Goal: Information Seeking & Learning: Learn about a topic

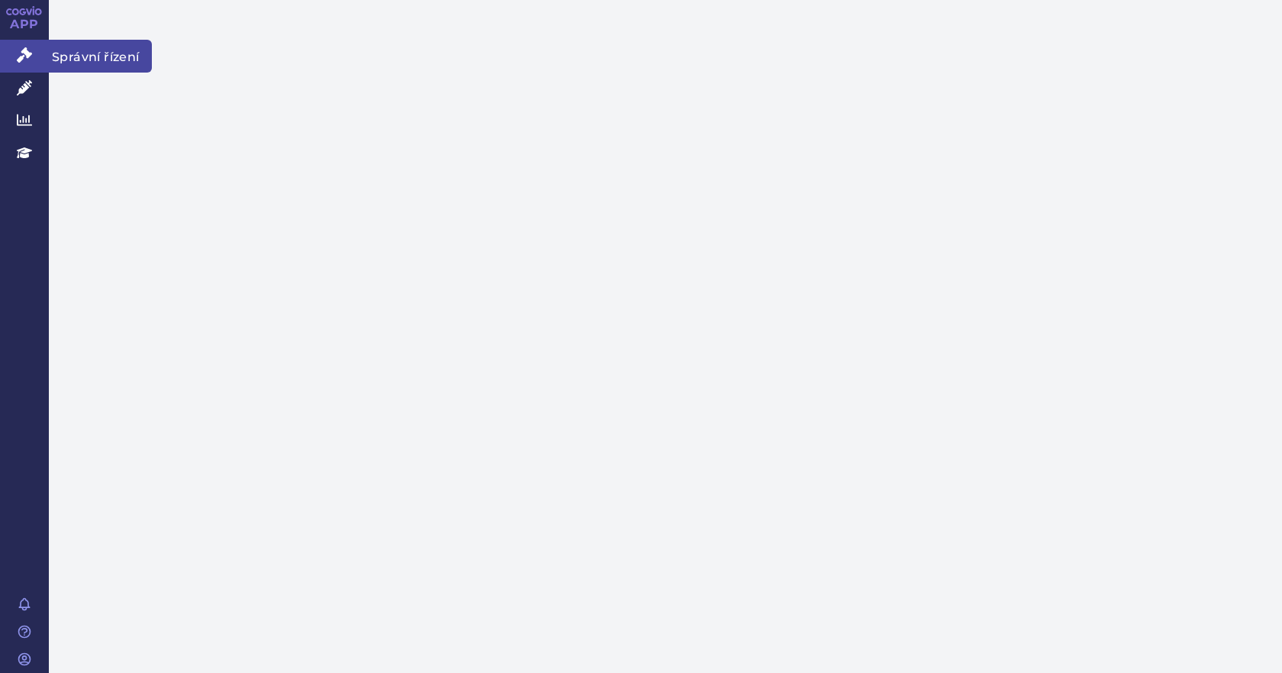
click at [26, 54] on icon at bounding box center [24, 54] width 15 height 15
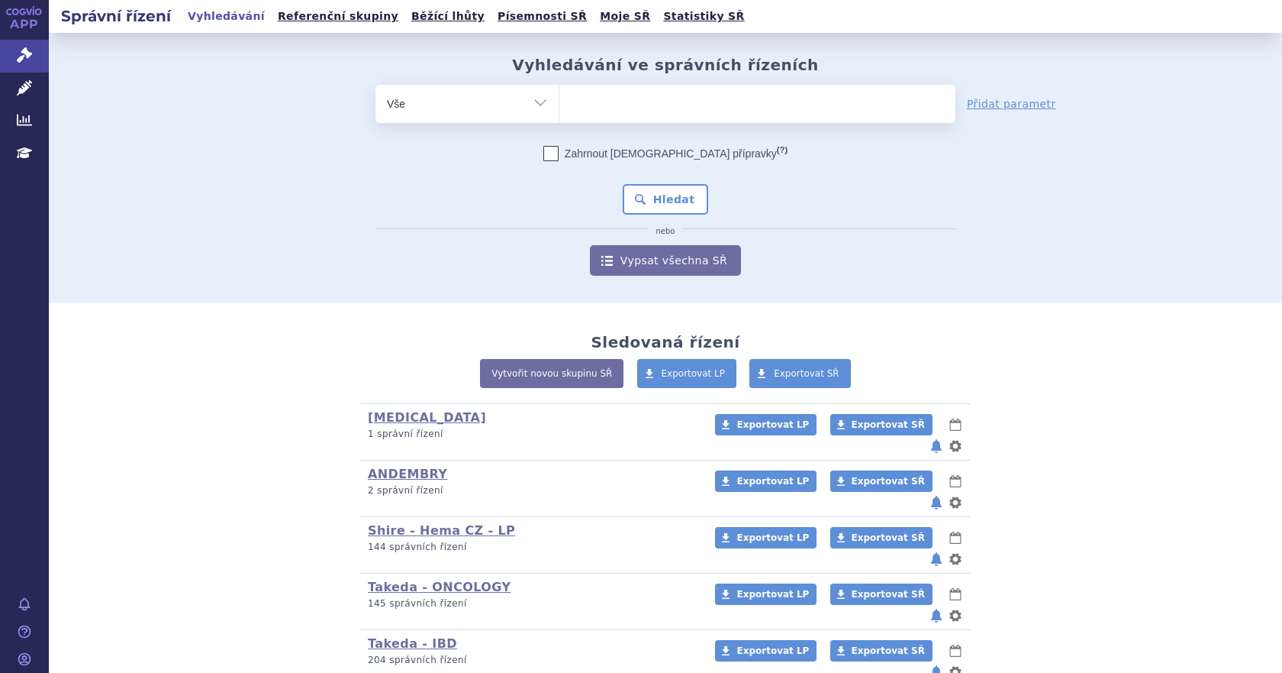
click at [25, 87] on icon at bounding box center [24, 87] width 15 height 15
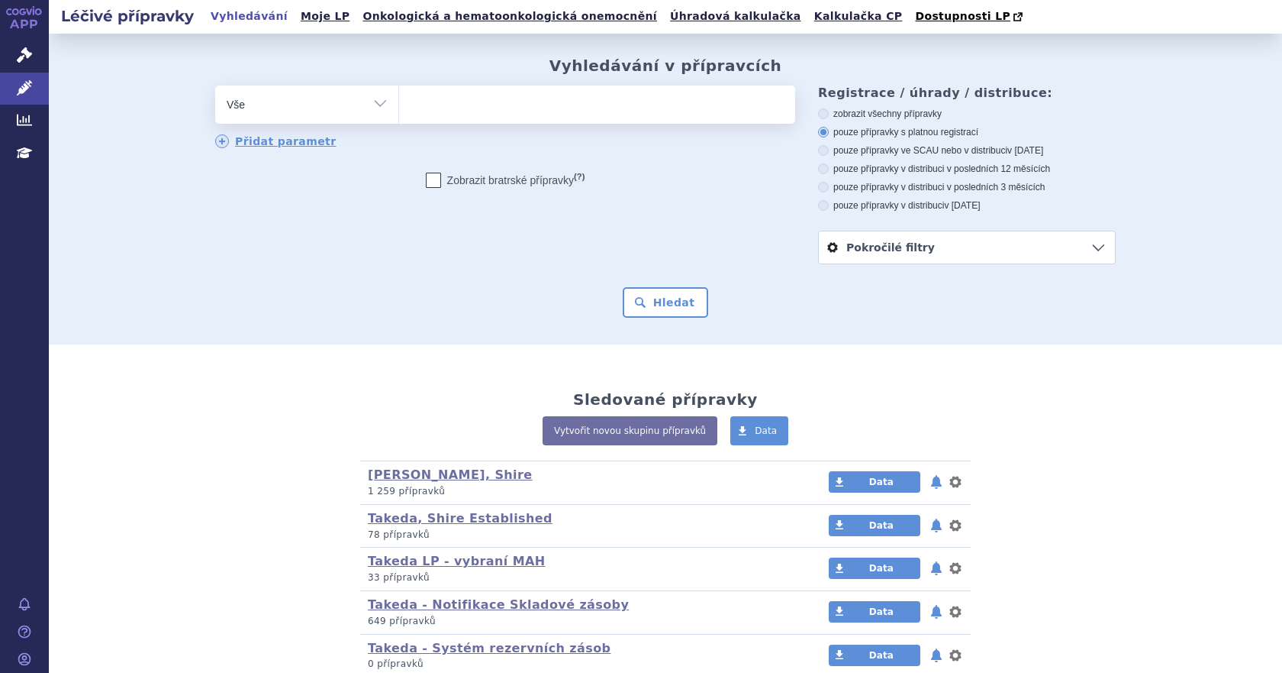
click at [446, 100] on ul at bounding box center [597, 101] width 396 height 32
click at [399, 100] on select at bounding box center [398, 104] width 1 height 38
click at [446, 100] on ul at bounding box center [597, 101] width 396 height 32
click at [399, 100] on select at bounding box center [398, 104] width 1 height 38
type input "or"
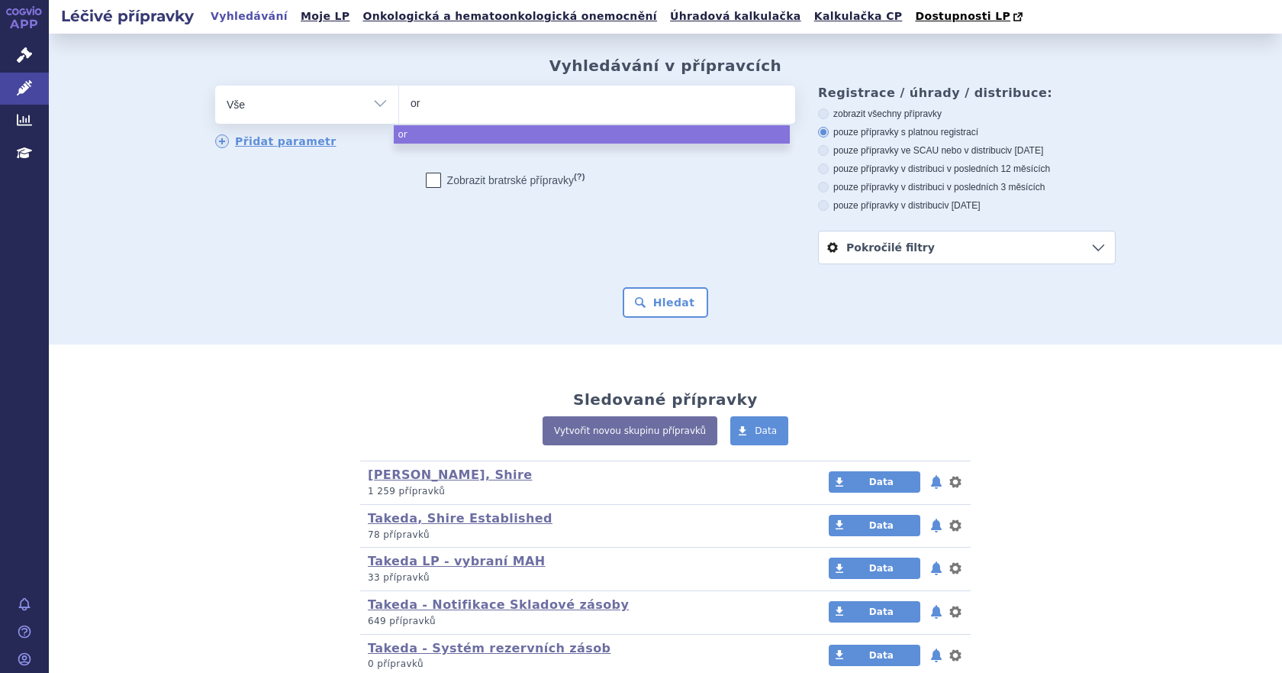
type input "orl"
type input "orla"
type input "orlade"
type input "orladey"
type input "orladeyo"
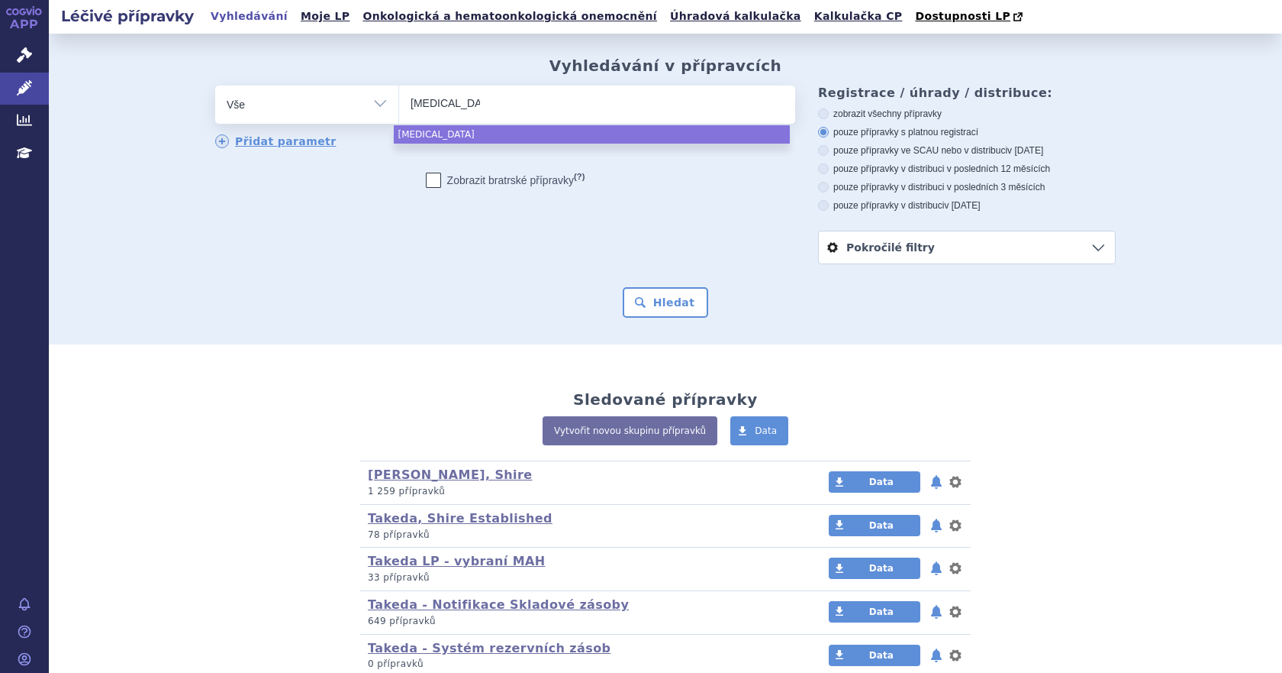
select select "orladeyo"
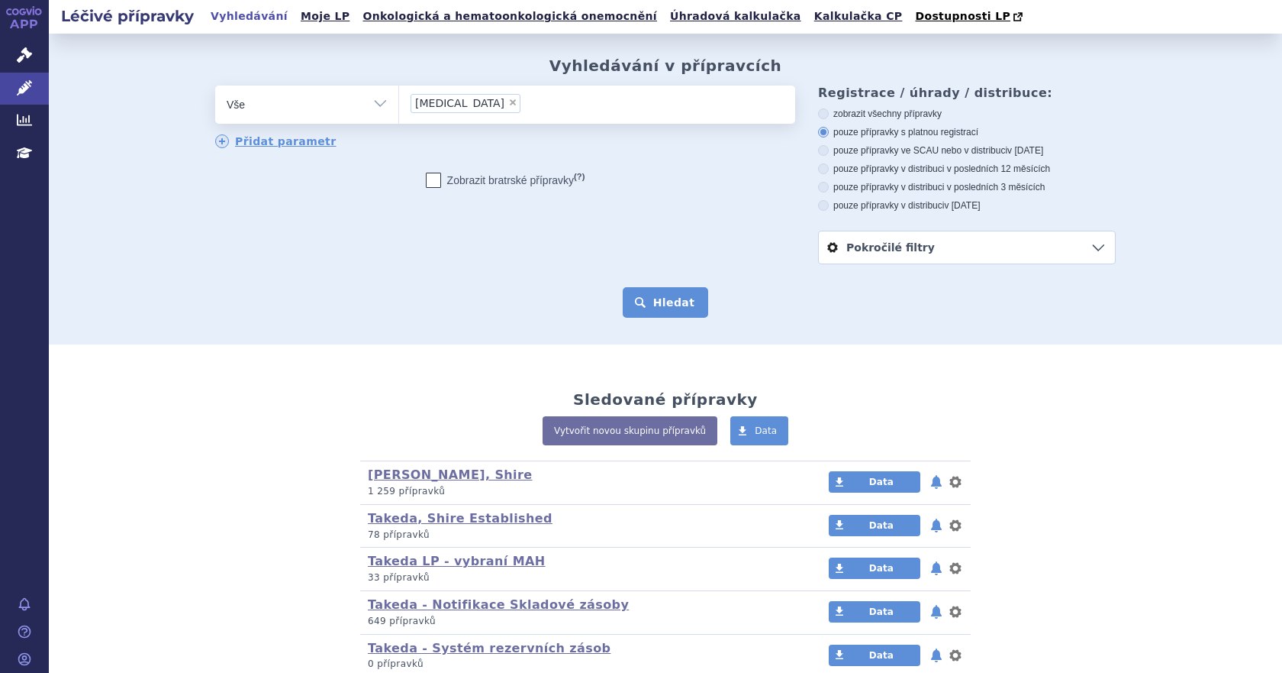
click at [655, 300] on button "Hledat" at bounding box center [666, 302] width 86 height 31
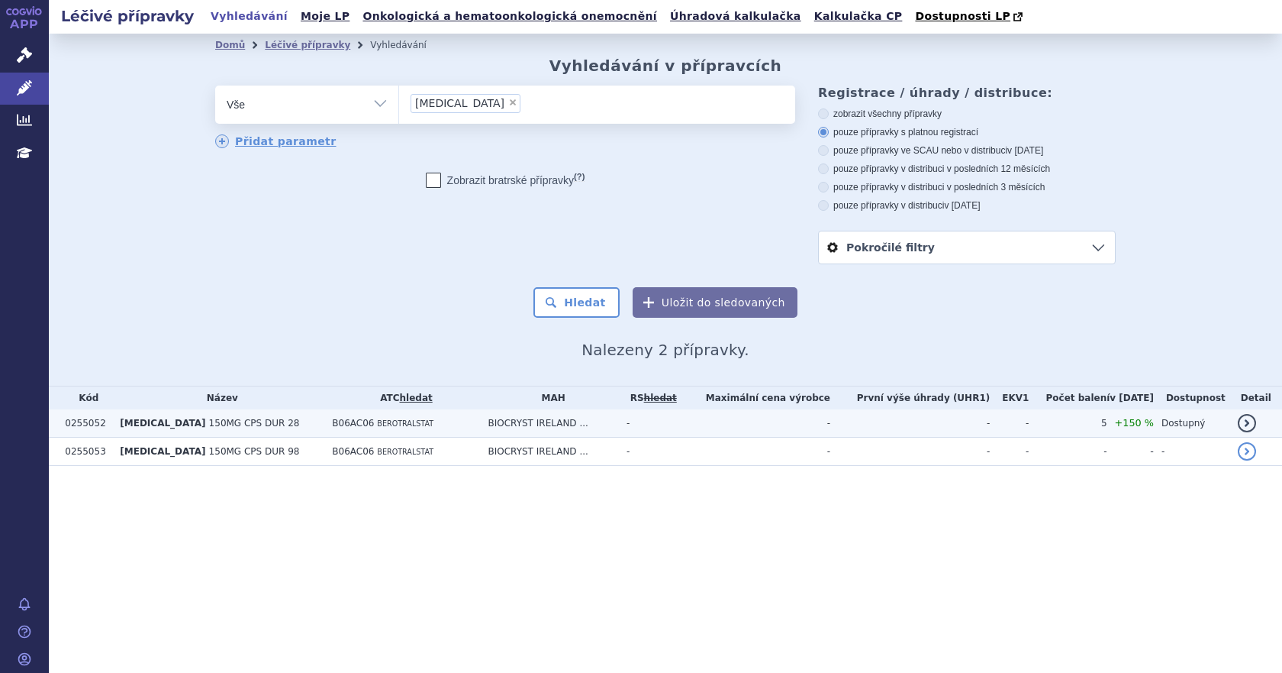
click at [632, 421] on td "-" at bounding box center [650, 423] width 62 height 28
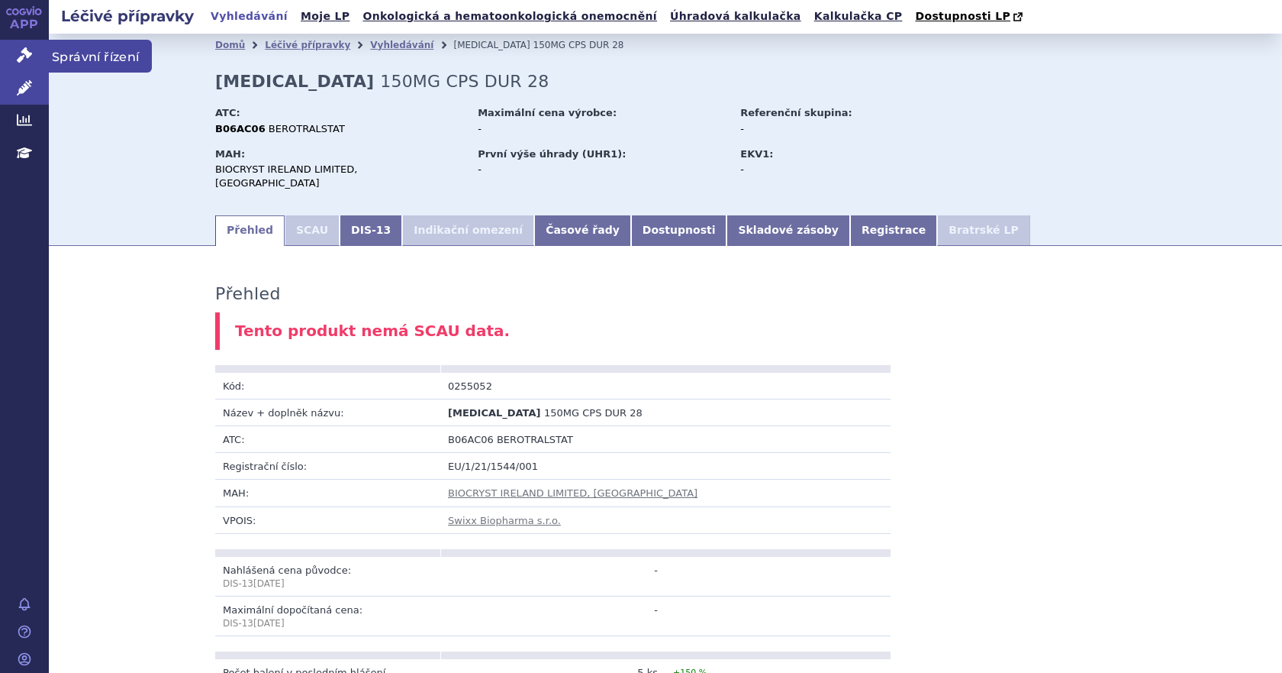
click at [21, 51] on icon at bounding box center [24, 54] width 15 height 15
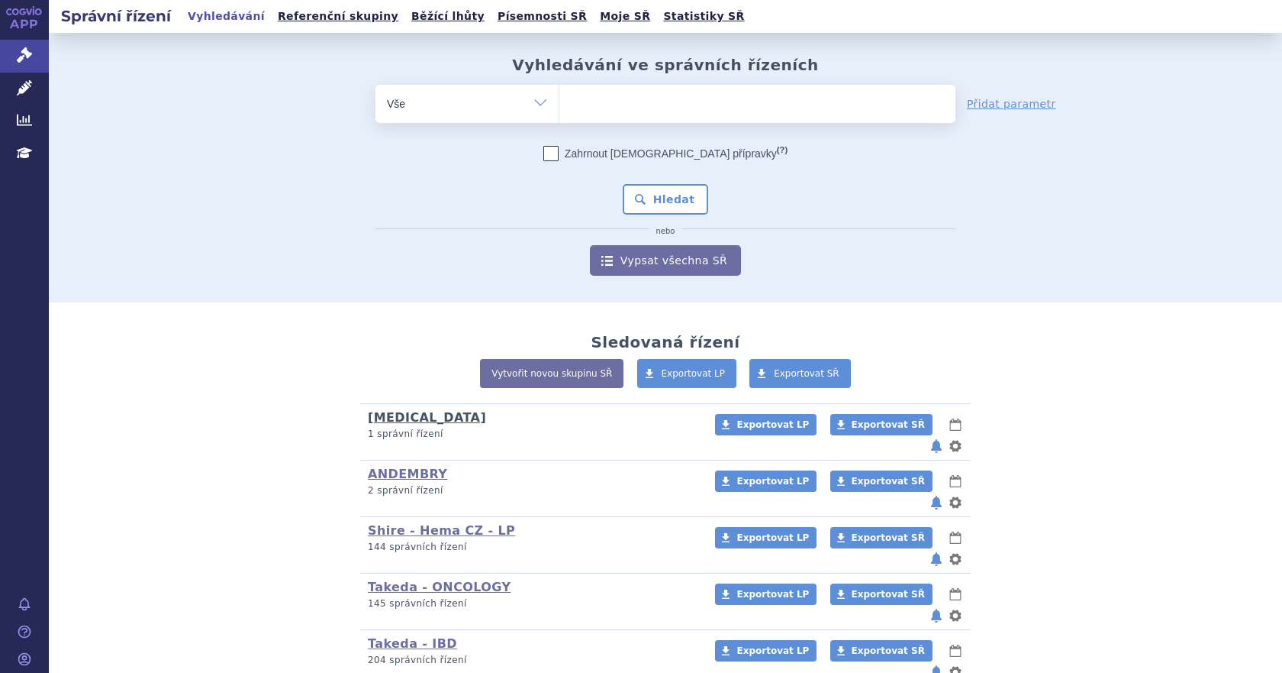
click at [407, 417] on link "[MEDICAL_DATA]" at bounding box center [427, 417] width 118 height 15
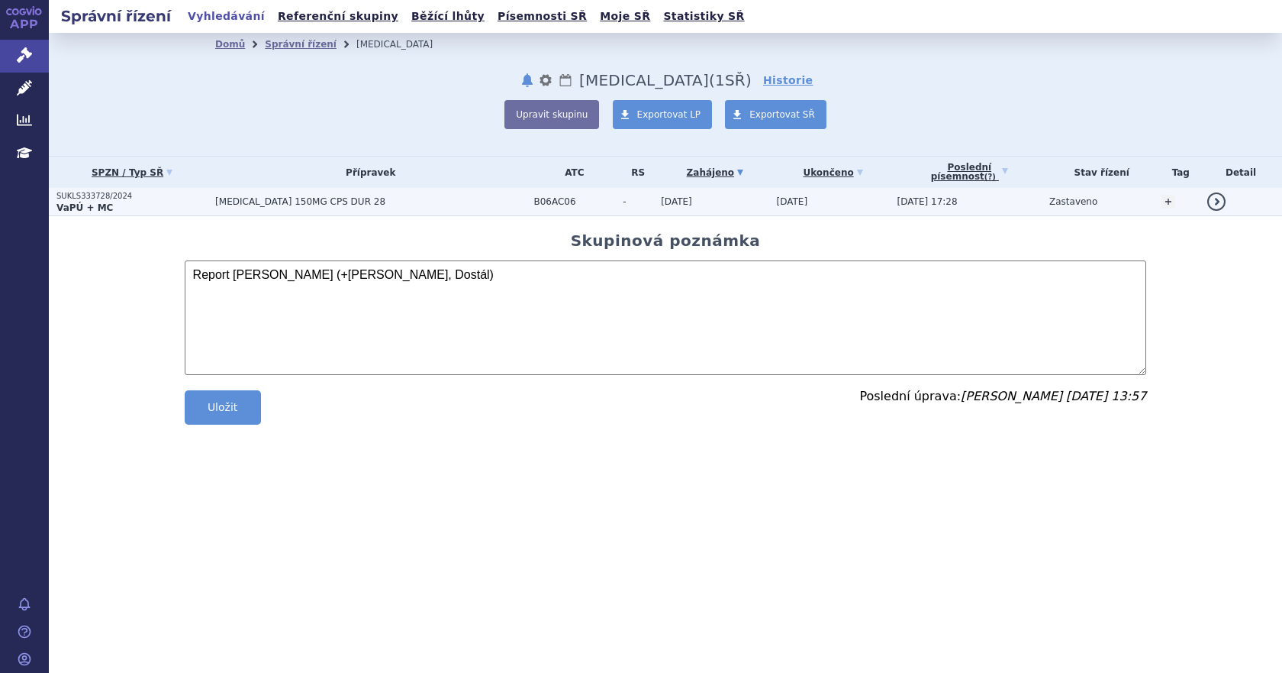
click at [202, 199] on p "SUKLS333728/2024" at bounding box center [131, 196] width 151 height 11
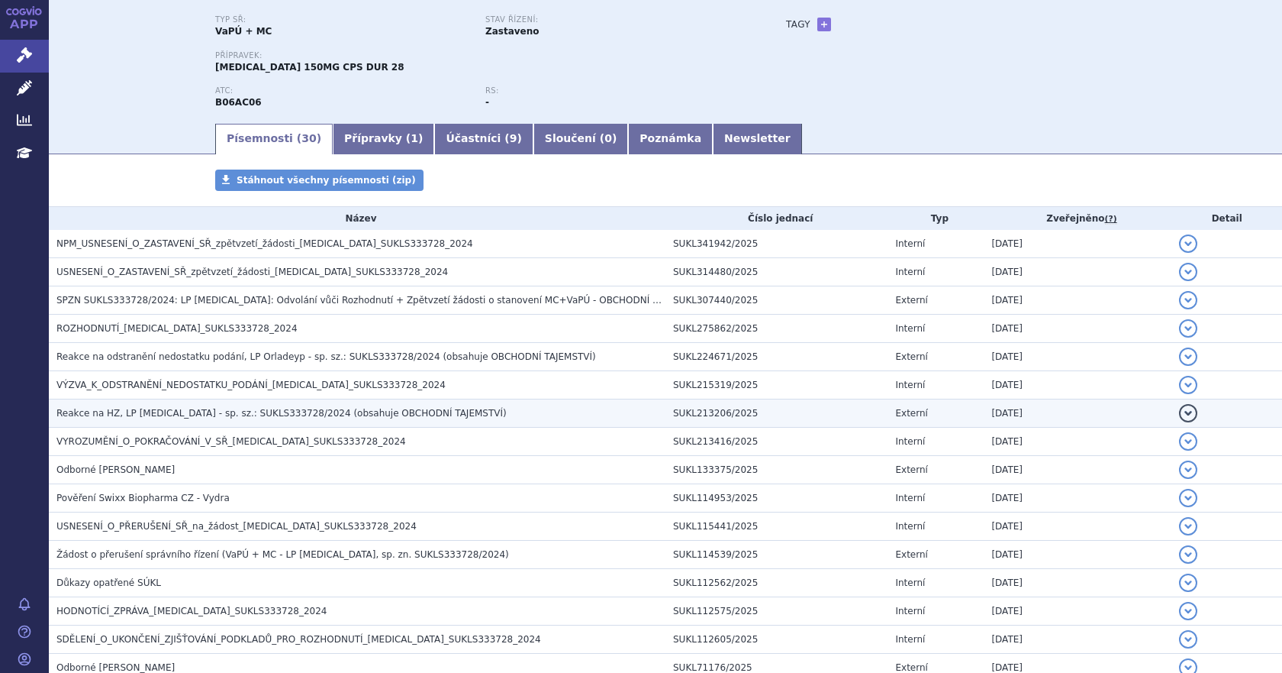
scroll to position [119, 0]
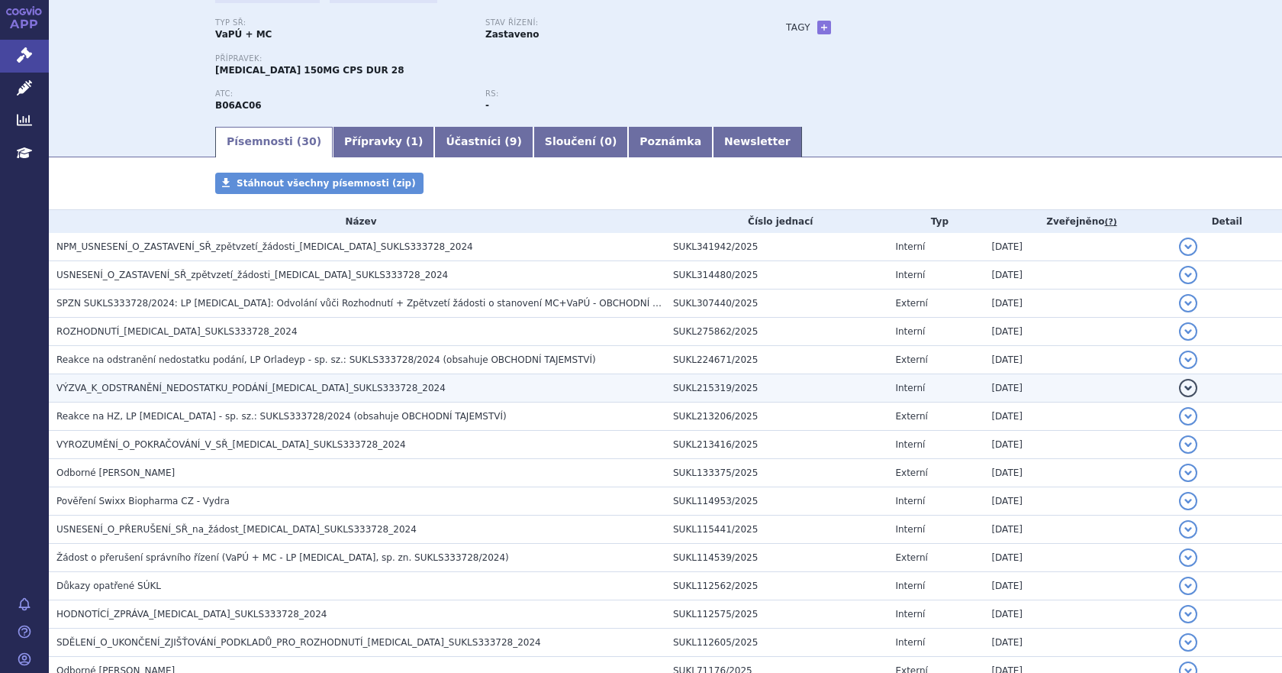
click at [325, 392] on span "VÝZVA_K_ODSTRANĚNÍ_NEDOSTATKU_PODÁNÍ_ORLADEYO_SUKLS333728_2024" at bounding box center [250, 387] width 389 height 11
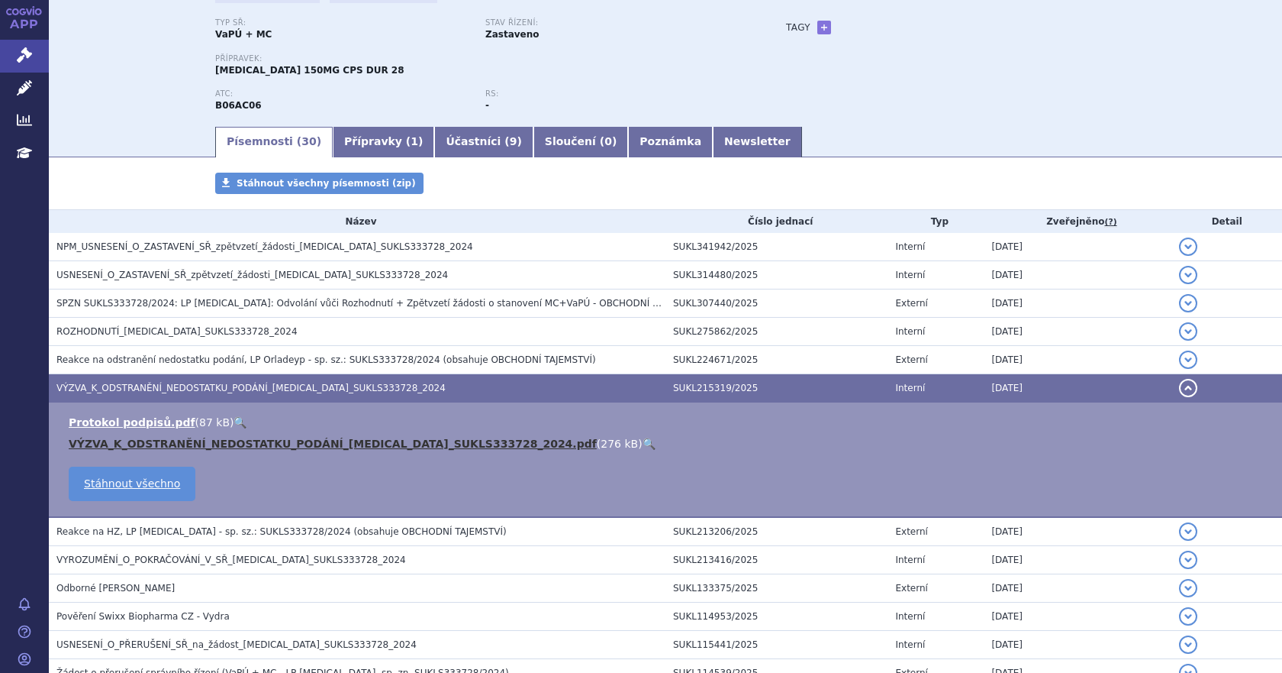
click at [279, 441] on link "VÝZVA_K_ODSTRANĚNÍ_NEDOSTATKU_PODÁNÍ_ORLADEYO_SUKLS333728_2024.pdf" at bounding box center [333, 443] width 528 height 12
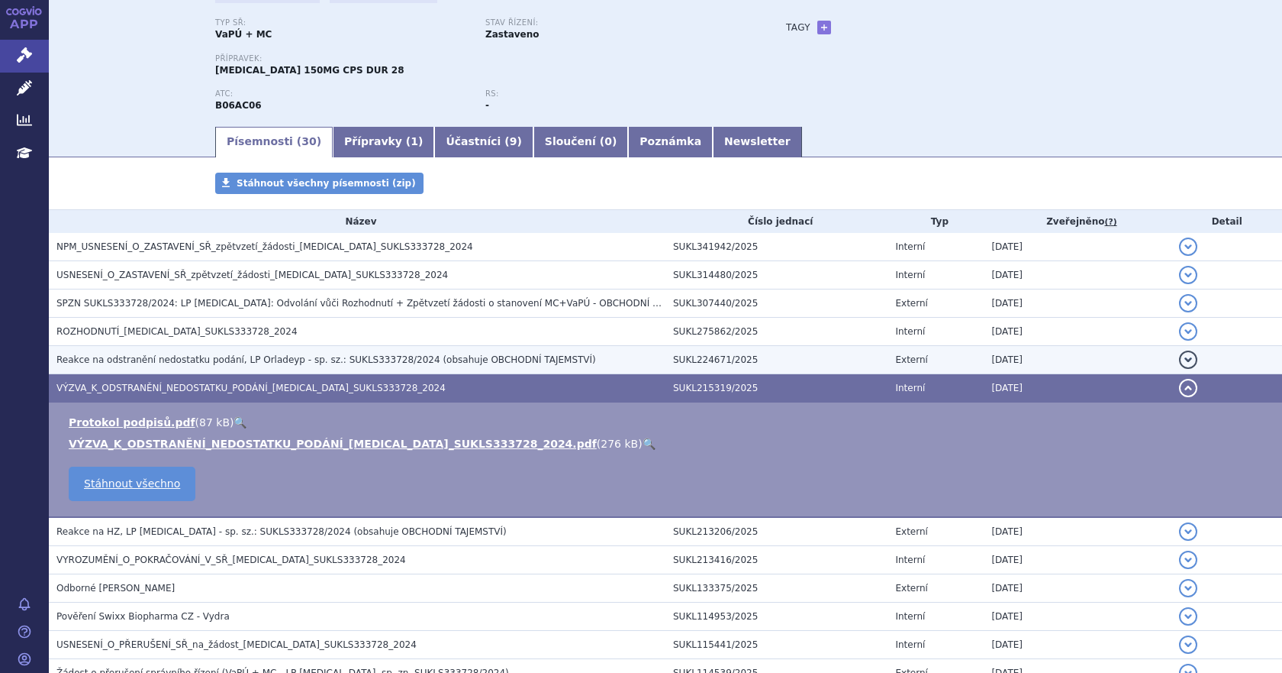
click at [150, 357] on span "Reakce na odstranění nedostatku podání, LP Orladeyp - sp. sz.: SUKLS333728/2024…" at bounding box center [326, 359] width 540 height 11
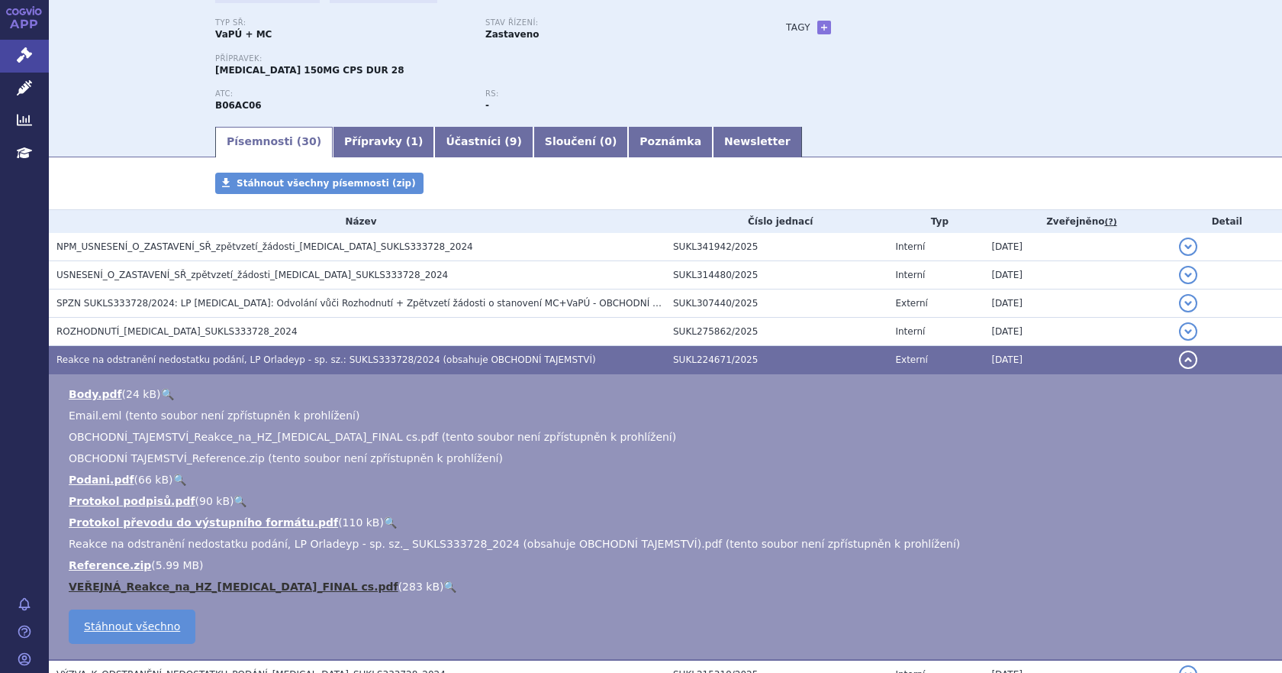
click at [237, 586] on link "VEŘEJNÁ_Reakce_na_HZ_Orladeyo_FINAL cs.pdf" at bounding box center [234, 586] width 330 height 12
click at [927, 56] on div "Typ SŘ: VaPÚ + MC Stav řízení: Zastaveno Přípravek: ORLADEYO 150MG CPS DUR 28 A…" at bounding box center [665, 71] width 901 height 106
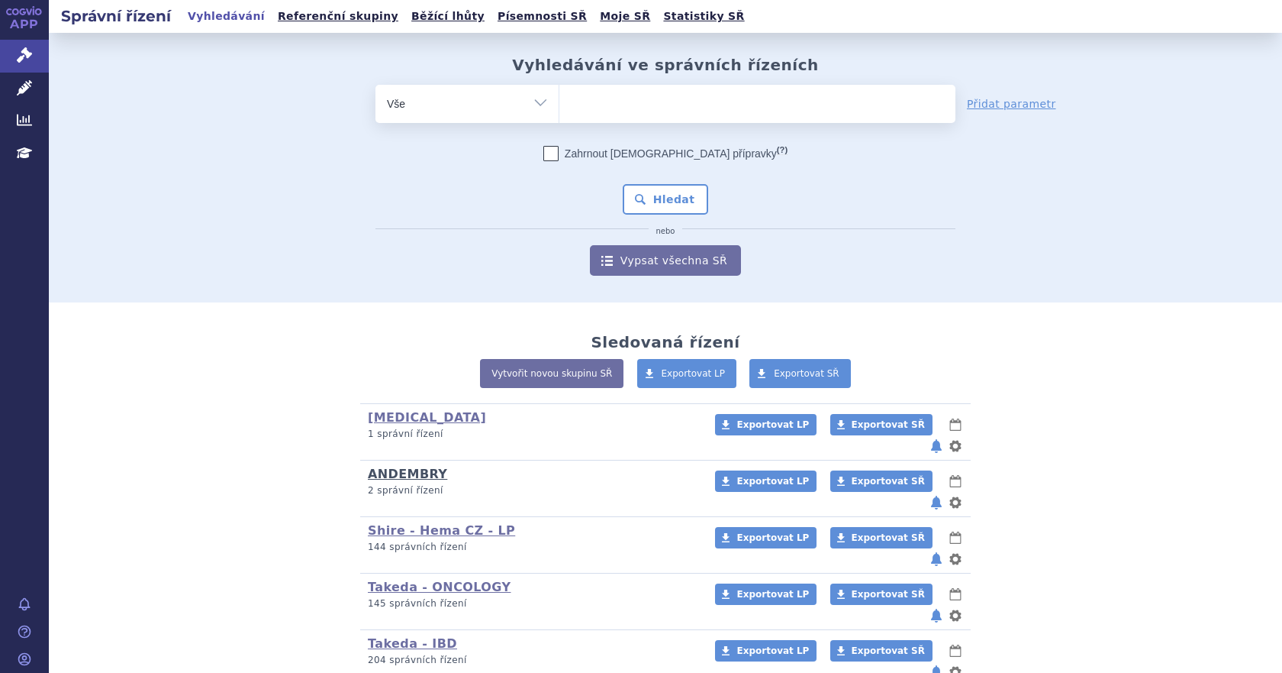
drag, startPoint x: 0, startPoint y: 0, endPoint x: 390, endPoint y: 462, distance: 604.5
click at [390, 466] on link "ANDEMBRY" at bounding box center [407, 473] width 79 height 15
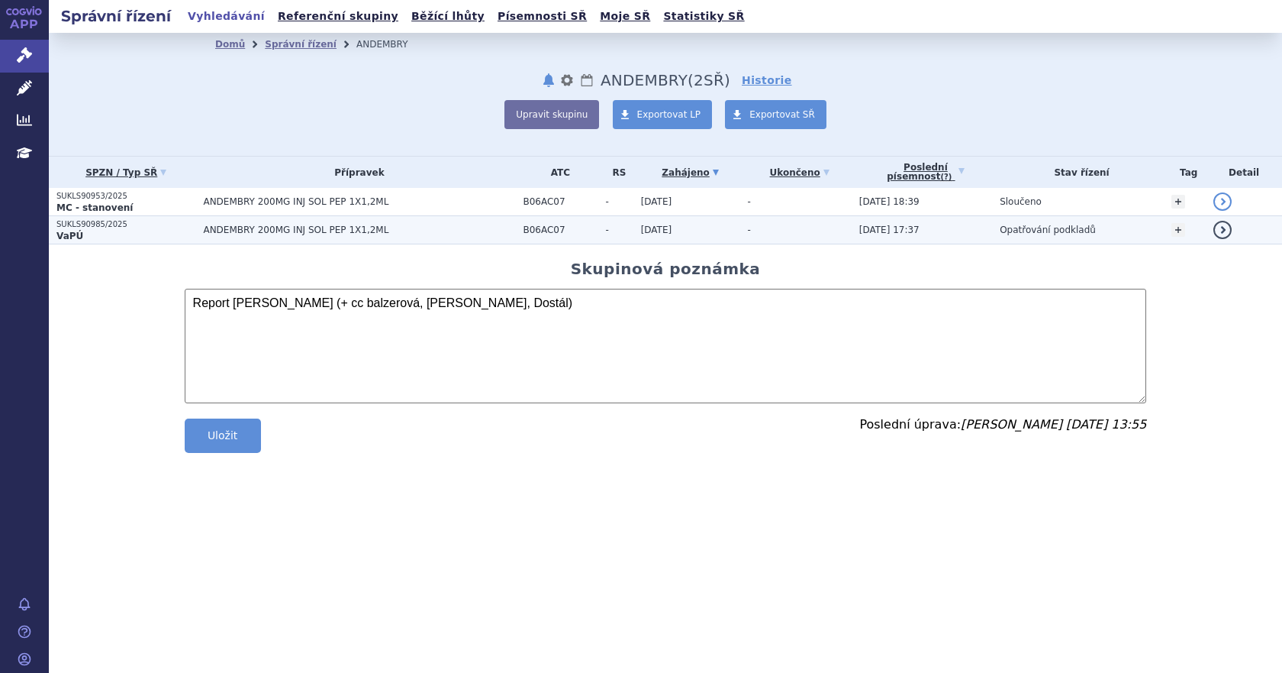
click at [221, 235] on span "ANDEMBRY 200MG INJ SOL PEP 1X1,2ML" at bounding box center [359, 229] width 312 height 11
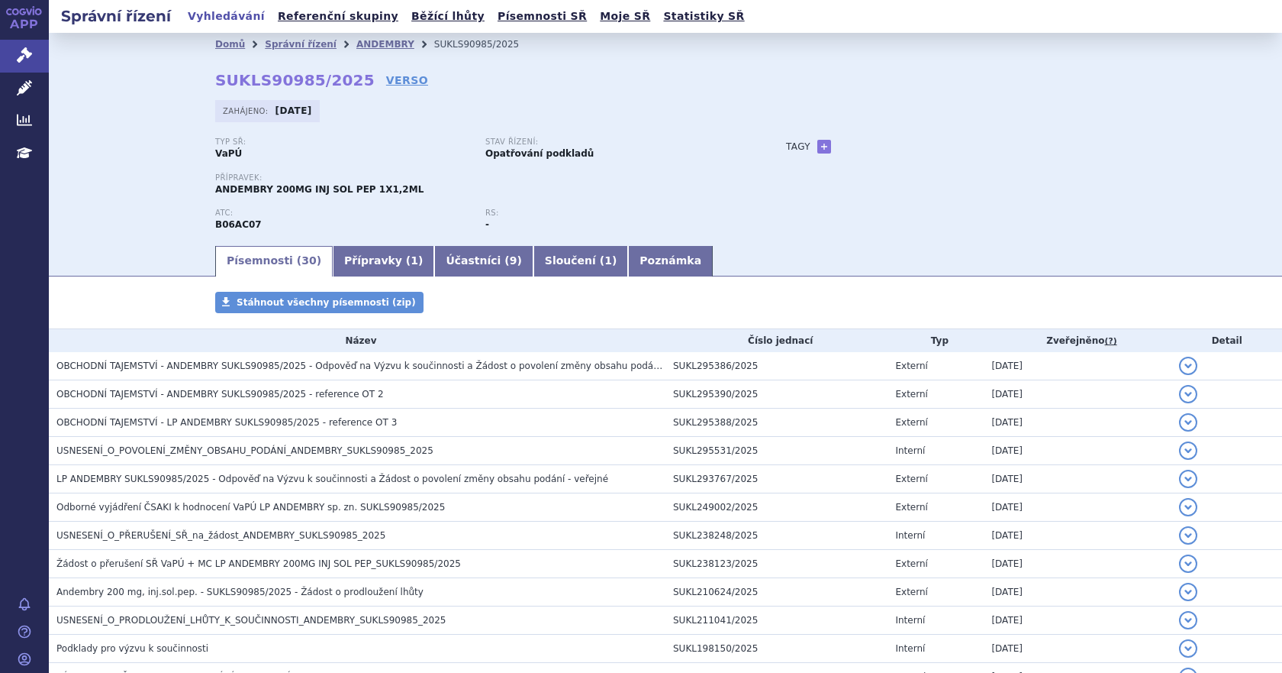
click at [943, 250] on ul "Písemnosti ( 30 ) Přípravky ( 1 ) Účastníci ( 9 ) Sloučení ( 1 ) Poznámka" at bounding box center [665, 260] width 901 height 32
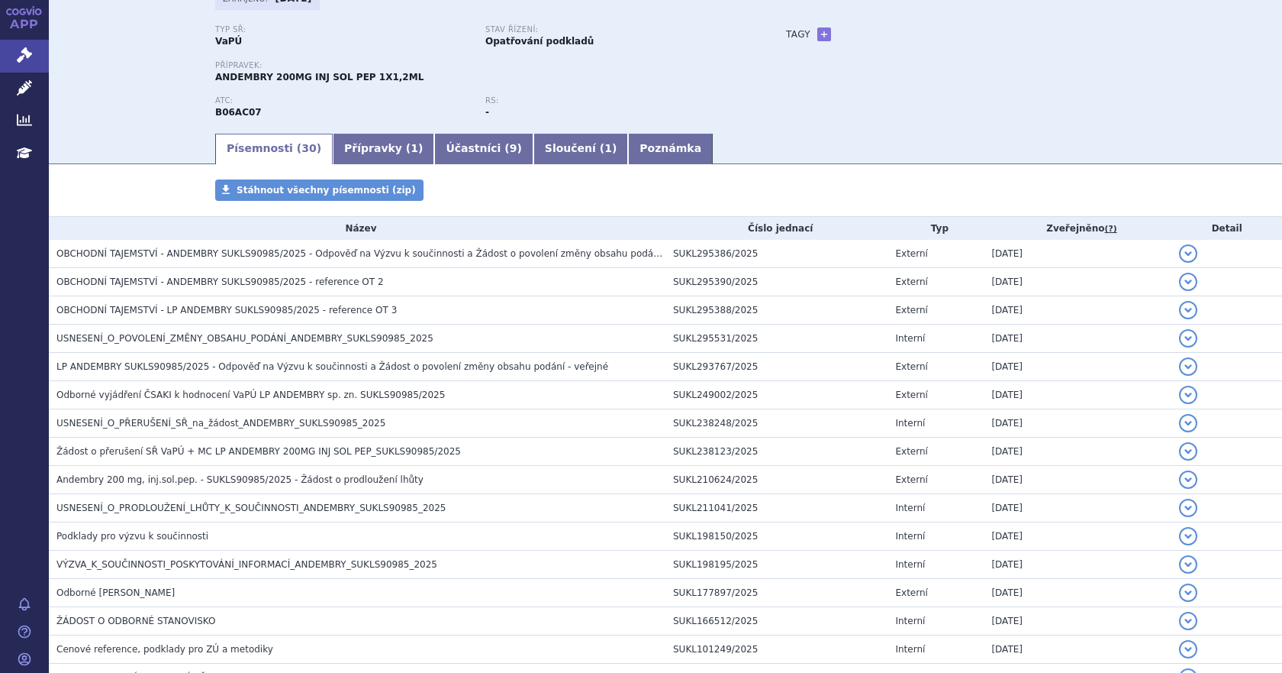
scroll to position [113, 0]
click at [573, 188] on div "Stáhnout všechny písemnosti (zip)" at bounding box center [666, 197] width 962 height 37
